Goal: Information Seeking & Learning: Learn about a topic

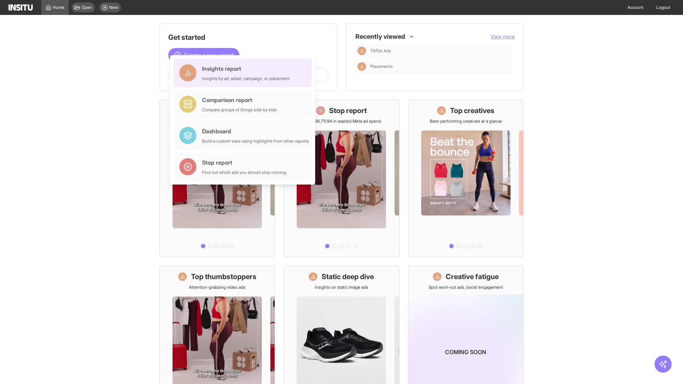
click at [245, 73] on div "Insights report Insights by ad, adset, campaign, or placement" at bounding box center [246, 72] width 88 height 17
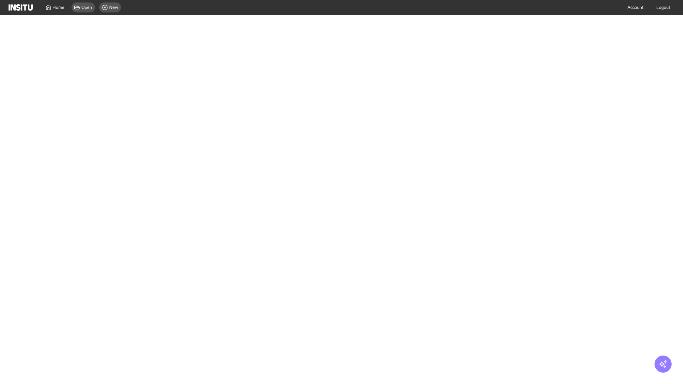
select select "**"
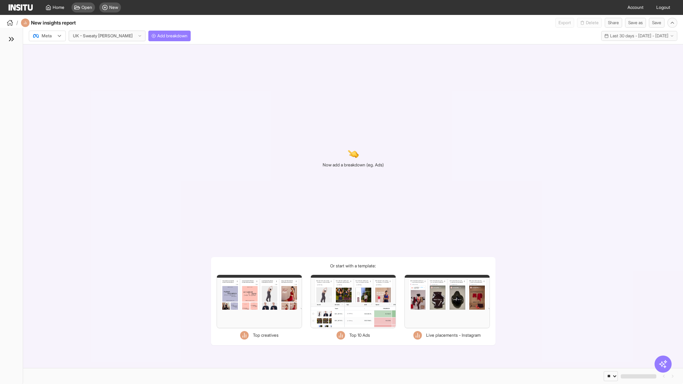
click at [47, 36] on div at bounding box center [42, 35] width 20 height 7
click at [47, 51] on span "Meta" at bounding box center [47, 51] width 10 height 6
click at [157, 36] on span "Add breakdown" at bounding box center [172, 36] width 30 height 6
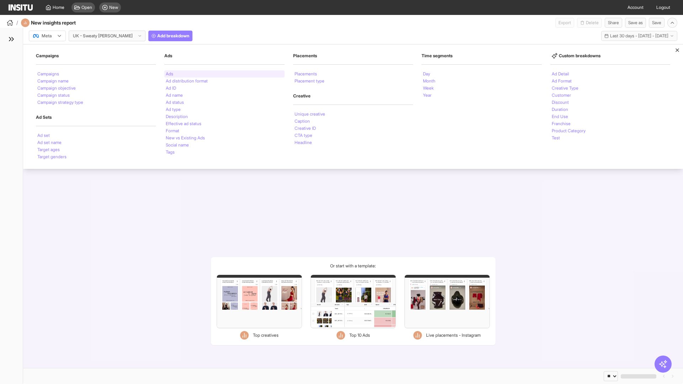
click at [169, 74] on li "Ads" at bounding box center [169, 74] width 7 height 4
